Goal: Transaction & Acquisition: Download file/media

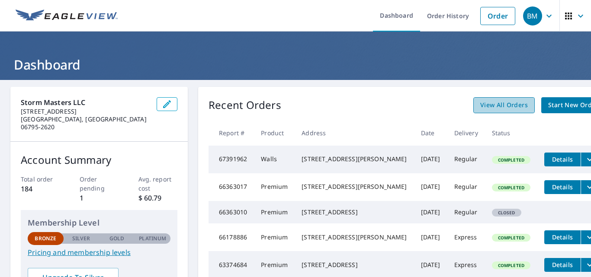
click at [480, 102] on span "View All Orders" at bounding box center [504, 105] width 48 height 11
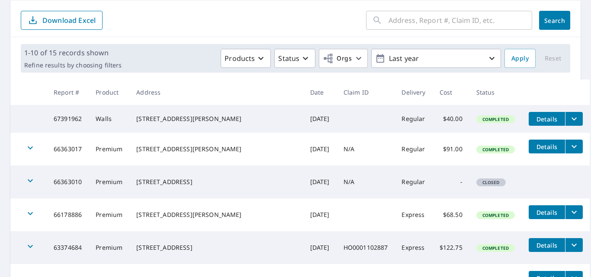
scroll to position [173, 0]
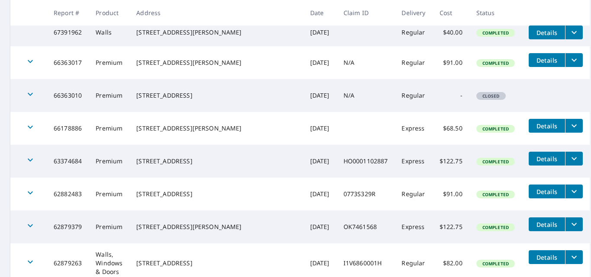
click at [534, 226] on span "Details" at bounding box center [547, 225] width 26 height 8
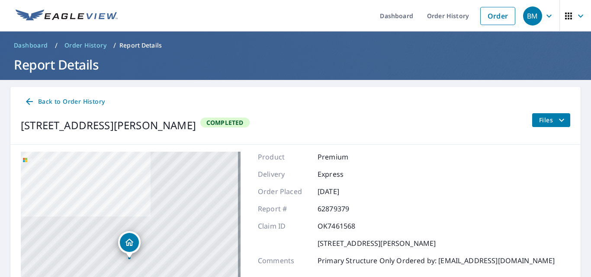
click at [539, 121] on span "Files" at bounding box center [553, 120] width 28 height 10
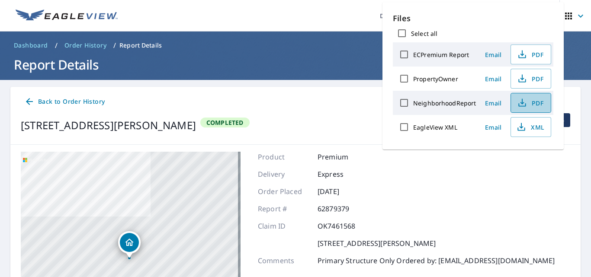
click at [533, 101] on span "PDF" at bounding box center [530, 103] width 28 height 10
click at [522, 79] on icon "button" at bounding box center [522, 77] width 4 height 6
click at [438, 159] on div "Product Premium" at bounding box center [406, 157] width 297 height 10
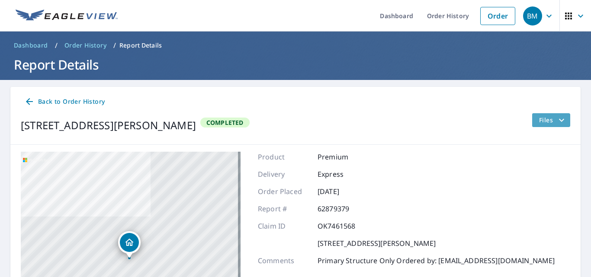
click at [541, 117] on span "Files" at bounding box center [553, 120] width 28 height 10
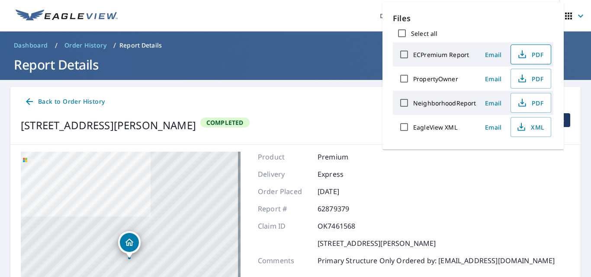
click at [532, 54] on span "PDF" at bounding box center [530, 54] width 28 height 10
